Goal: Task Accomplishment & Management: Manage account settings

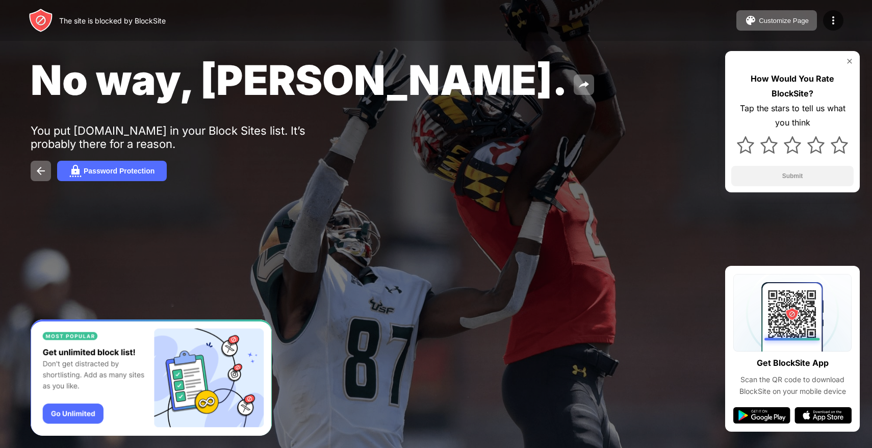
click at [582, 138] on div "No way, [PERSON_NAME]. You put [DOMAIN_NAME] in your Block Sites list. It’s pro…" at bounding box center [436, 118] width 872 height 236
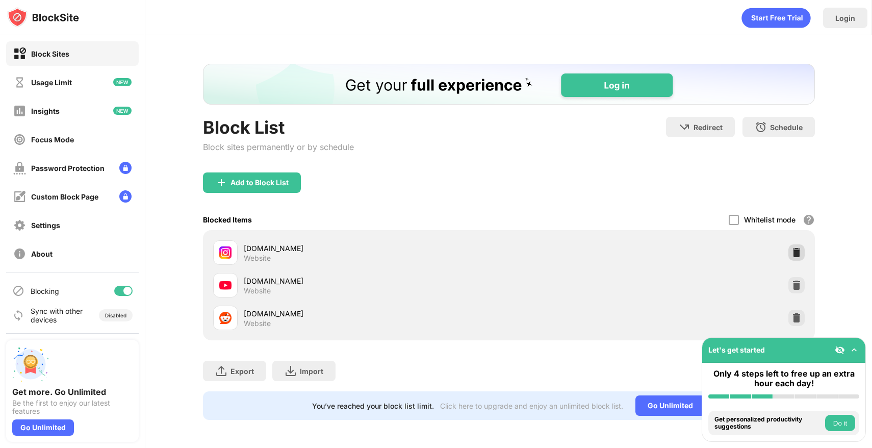
click at [792, 249] on img at bounding box center [797, 252] width 10 height 10
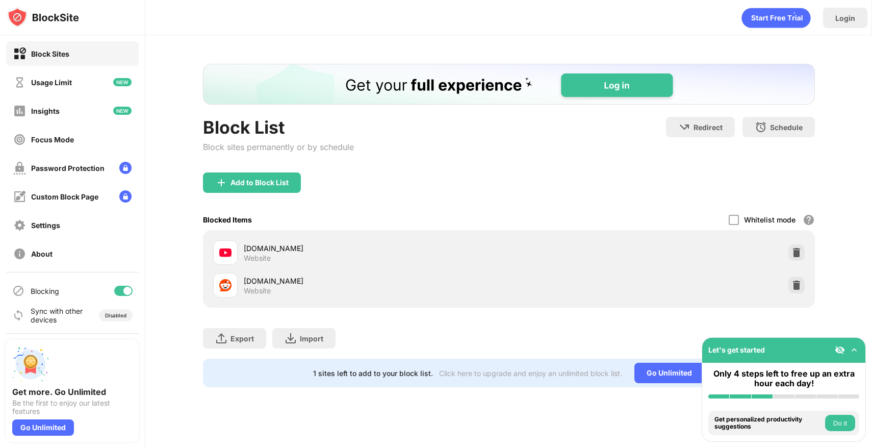
click at [284, 162] on div "Block List Block sites permanently or by schedule" at bounding box center [278, 145] width 151 height 56
click at [277, 198] on div "Add to Block List" at bounding box center [509, 190] width 612 height 37
click at [278, 175] on div "Add to Block List" at bounding box center [252, 182] width 98 height 20
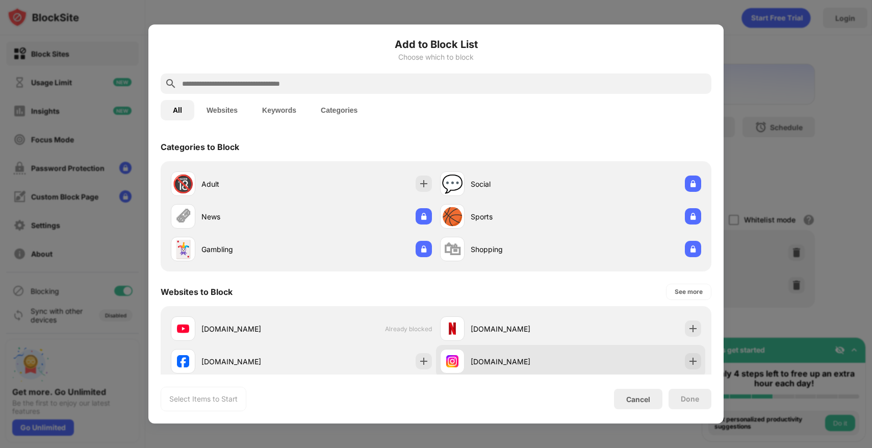
click at [585, 346] on div "instagram.com" at bounding box center [570, 361] width 269 height 33
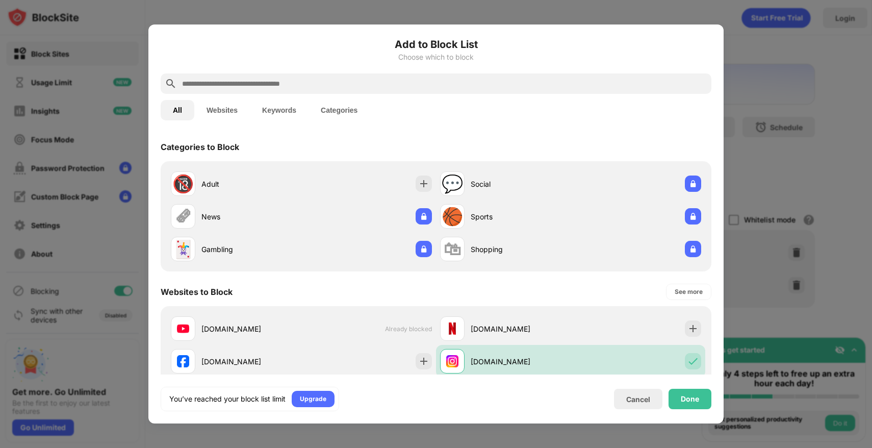
click at [691, 408] on div "Done" at bounding box center [690, 399] width 43 height 20
